Goal: Information Seeking & Learning: Learn about a topic

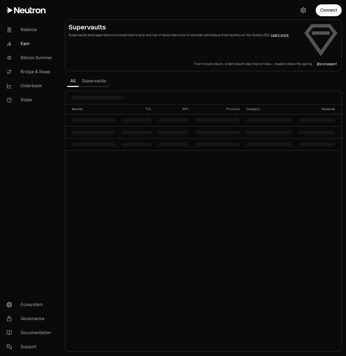
click at [31, 9] on icon at bounding box center [31, 10] width 2 height 6
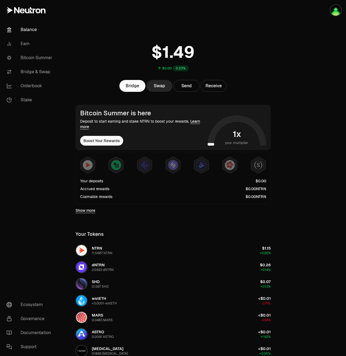
click at [85, 212] on link "Show more" at bounding box center [85, 210] width 20 height 5
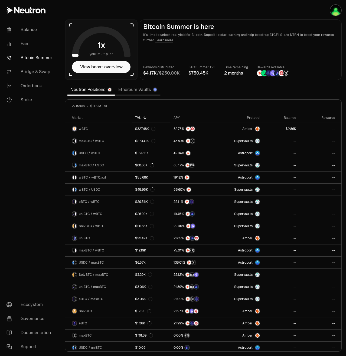
click at [31, 58] on link "Bitcoin Summer" at bounding box center [30, 58] width 56 height 14
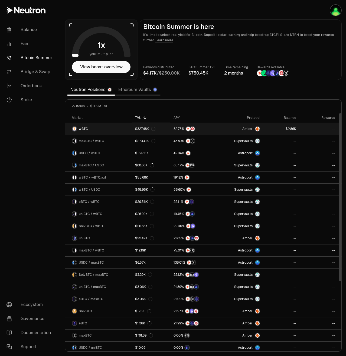
click at [270, 129] on link at bounding box center [281, 129] width 36 height 12
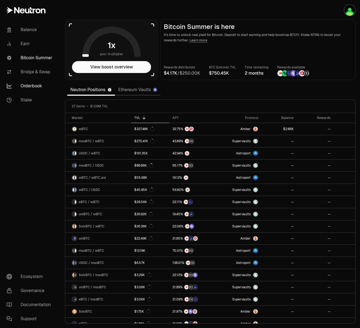
click at [33, 84] on link "Orderbook" at bounding box center [30, 86] width 56 height 14
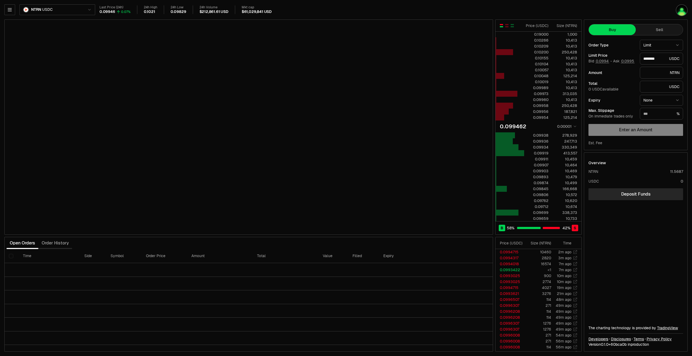
type input "********"
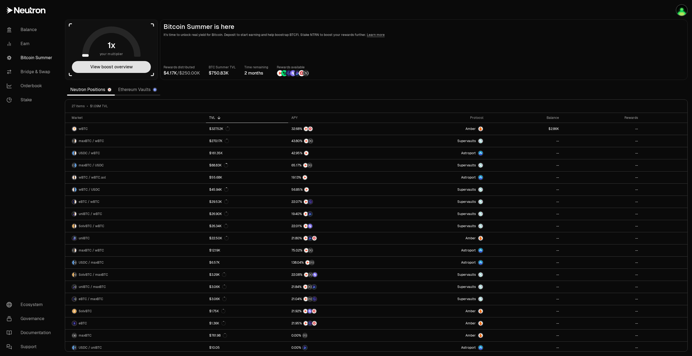
click at [125, 66] on button "View boost overview" at bounding box center [111, 67] width 79 height 12
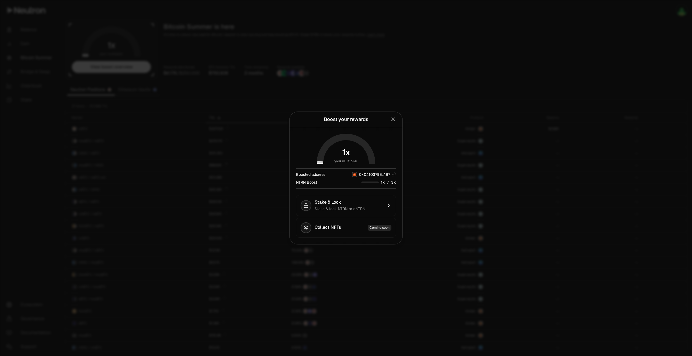
click at [359, 120] on icon "Close" at bounding box center [393, 120] width 6 height 6
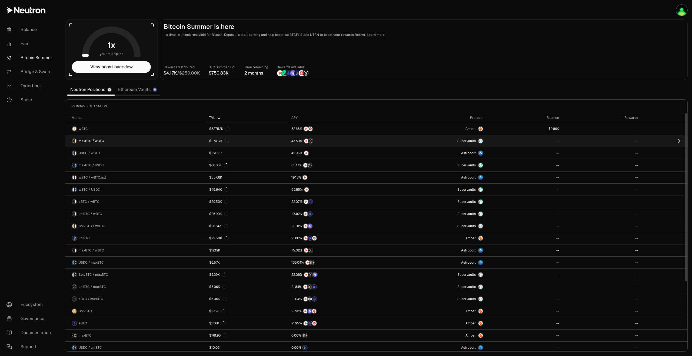
click at [170, 137] on link "maxBTC / wBTC" at bounding box center [135, 141] width 141 height 12
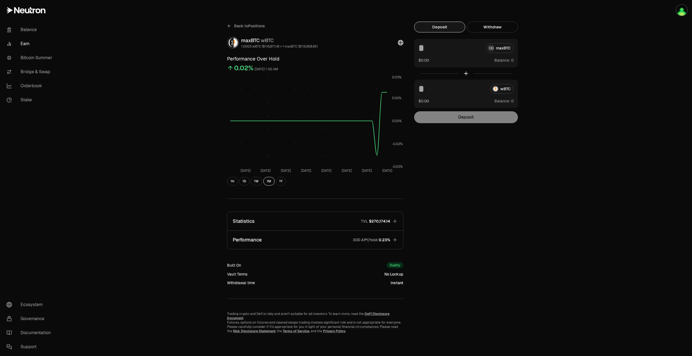
click at [229, 23] on link "Back to Positions" at bounding box center [246, 26] width 38 height 9
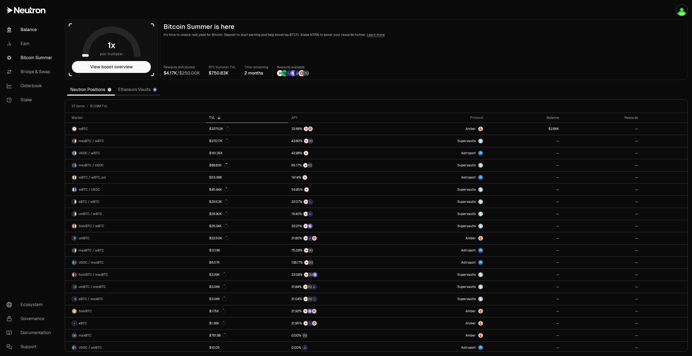
click at [29, 33] on link "Balance" at bounding box center [30, 30] width 56 height 14
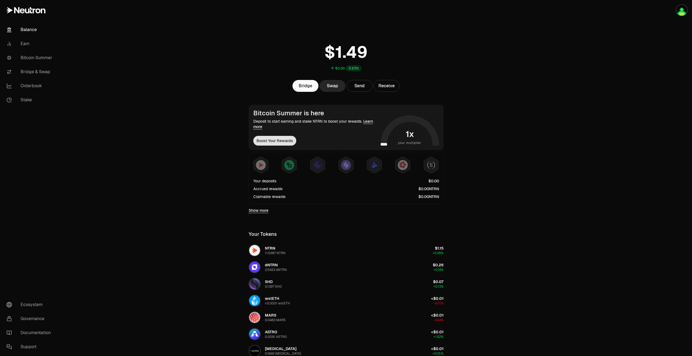
click at [277, 138] on button "Boost Your Rewards" at bounding box center [274, 141] width 43 height 10
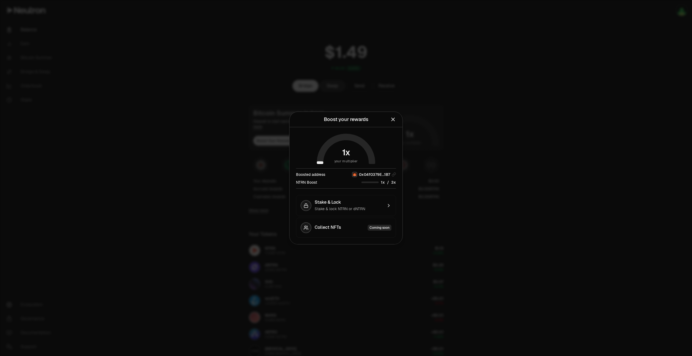
click at [359, 122] on icon "Close" at bounding box center [393, 120] width 6 height 6
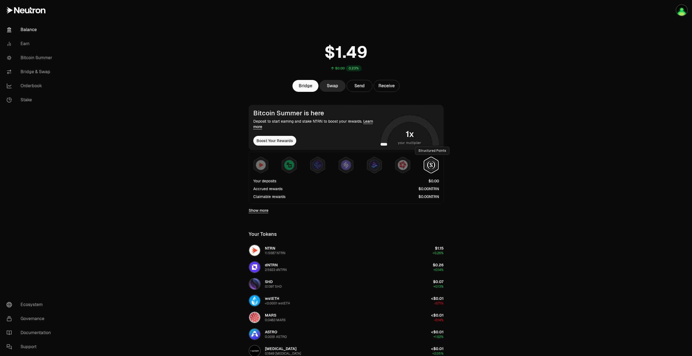
click at [359, 164] on img at bounding box center [431, 165] width 10 height 10
click at [359, 167] on img at bounding box center [403, 165] width 10 height 10
click at [359, 167] on div at bounding box center [402, 165] width 11 height 11
